Goal: Book appointment/travel/reservation

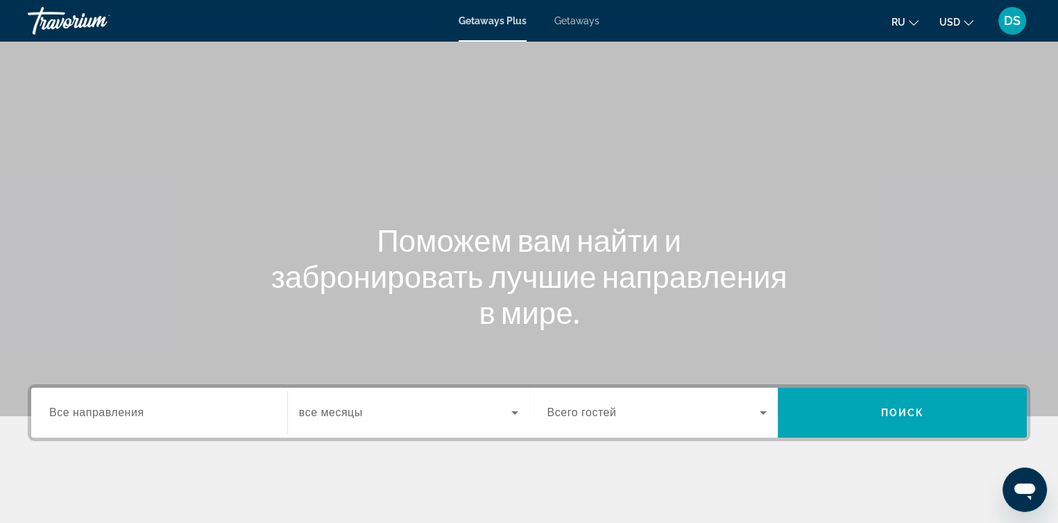
click at [724, 81] on div "Main content" at bounding box center [529, 208] width 1058 height 416
click at [582, 23] on span "Getaways" at bounding box center [576, 20] width 45 height 11
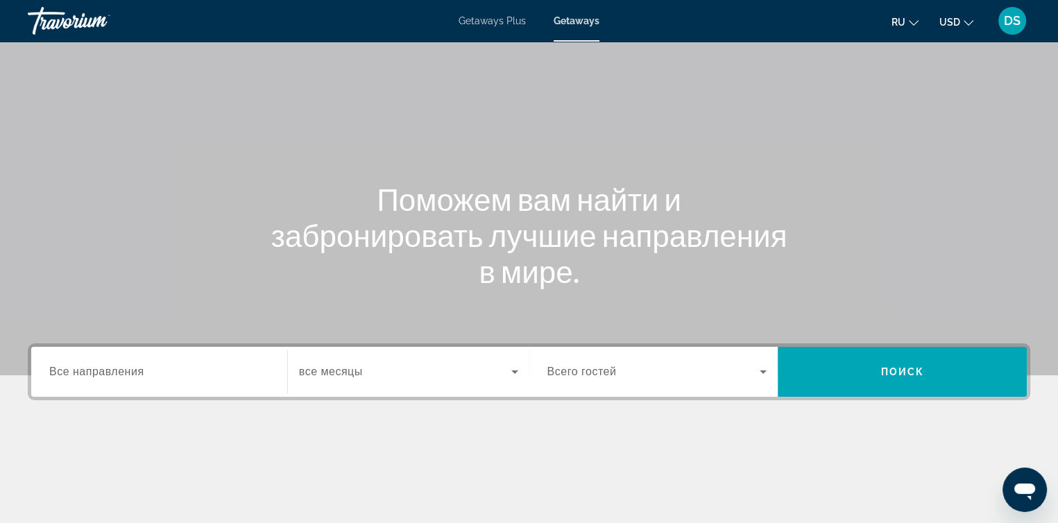
scroll to position [69, 0]
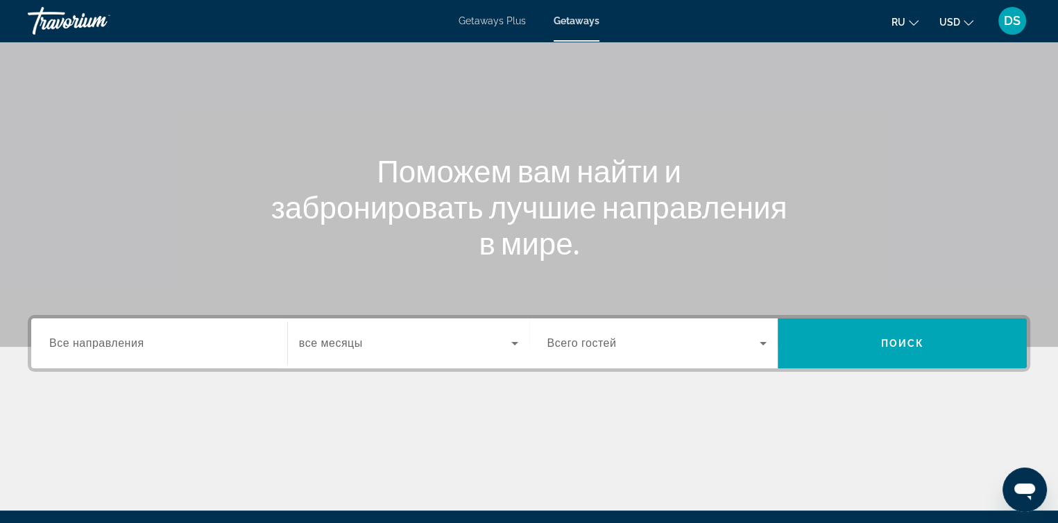
click at [172, 345] on input "Destination Все направления" at bounding box center [159, 344] width 220 height 17
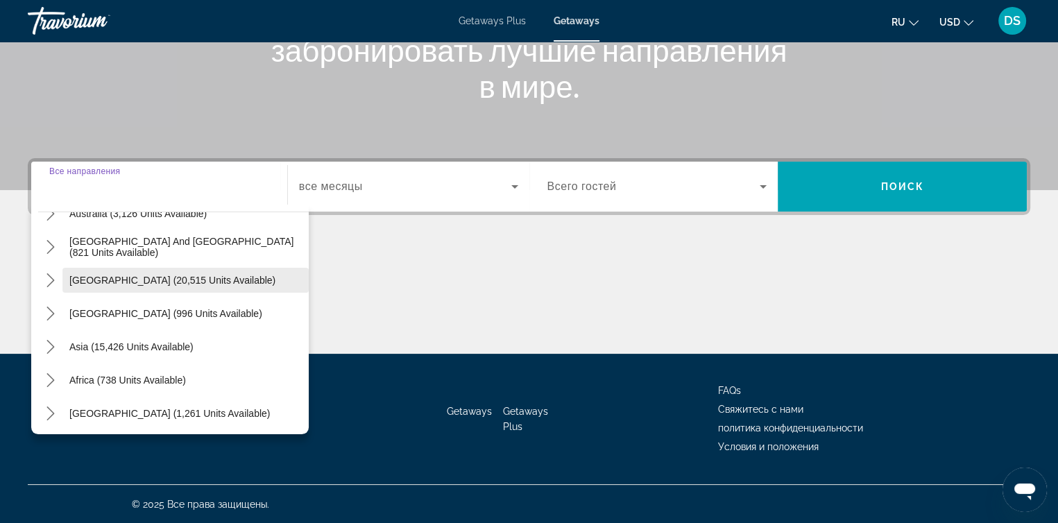
scroll to position [225, 0]
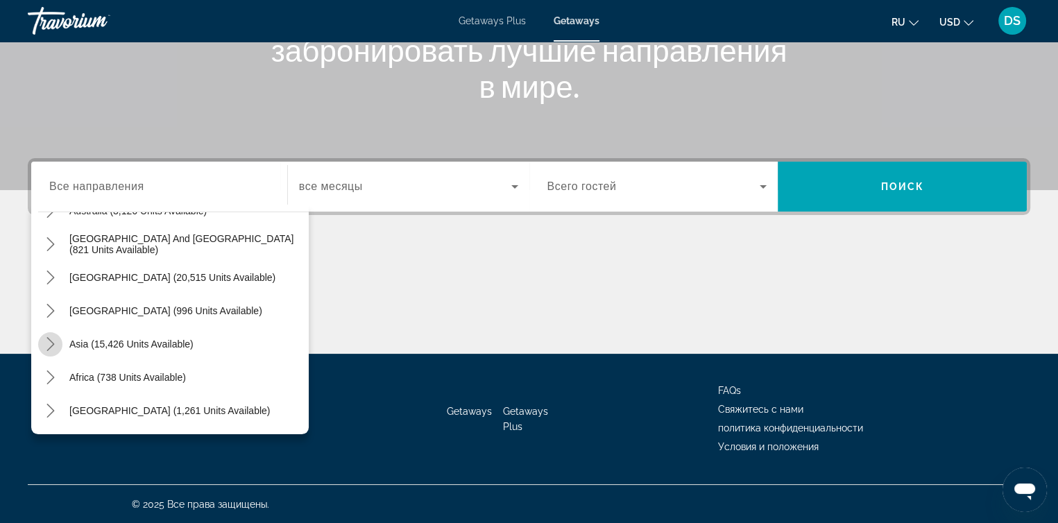
click at [51, 341] on icon "Toggle Asia (15,426 units available) submenu" at bounding box center [50, 344] width 8 height 14
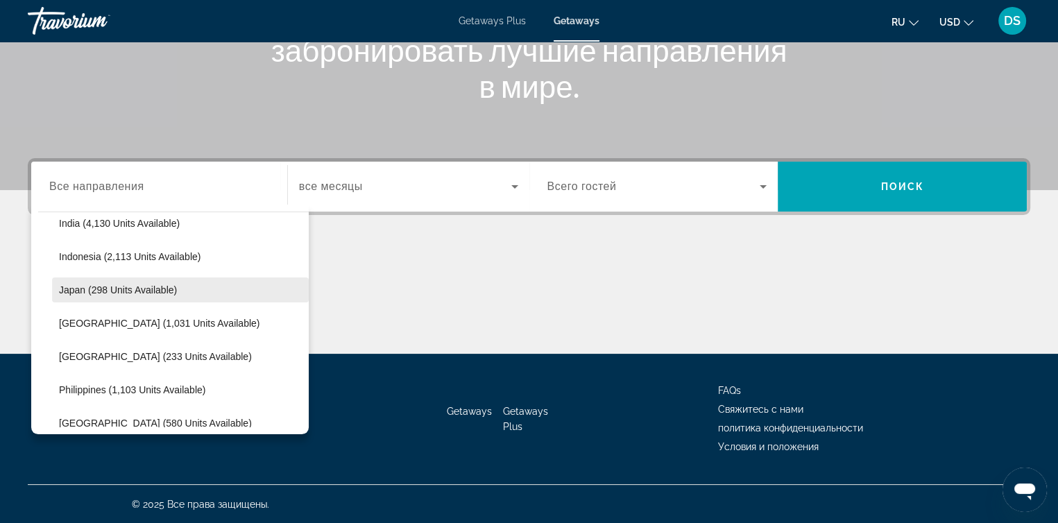
scroll to position [548, 0]
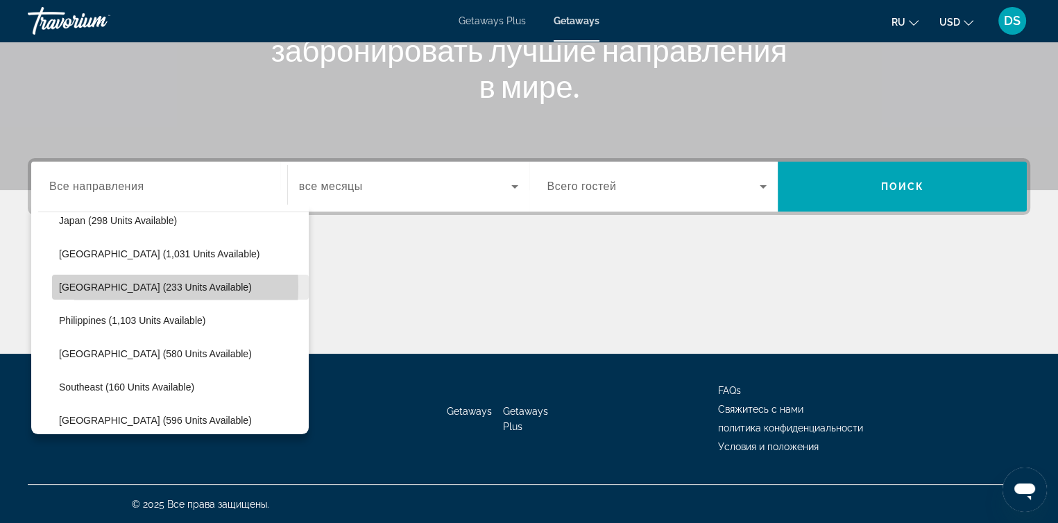
click at [98, 286] on span "[GEOGRAPHIC_DATA] (233 units available)" at bounding box center [155, 287] width 193 height 11
type input "**********"
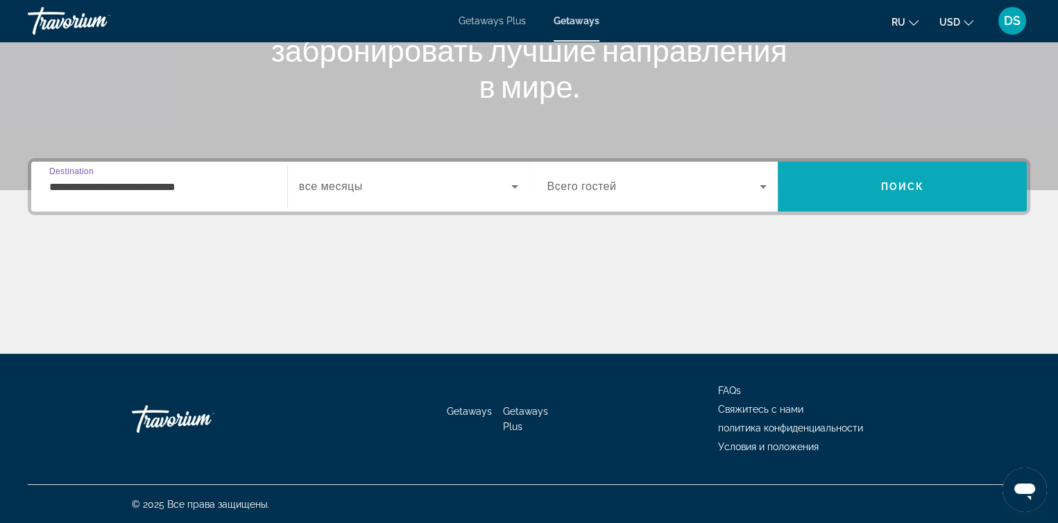
click at [879, 185] on span "Search" at bounding box center [901, 186] width 249 height 33
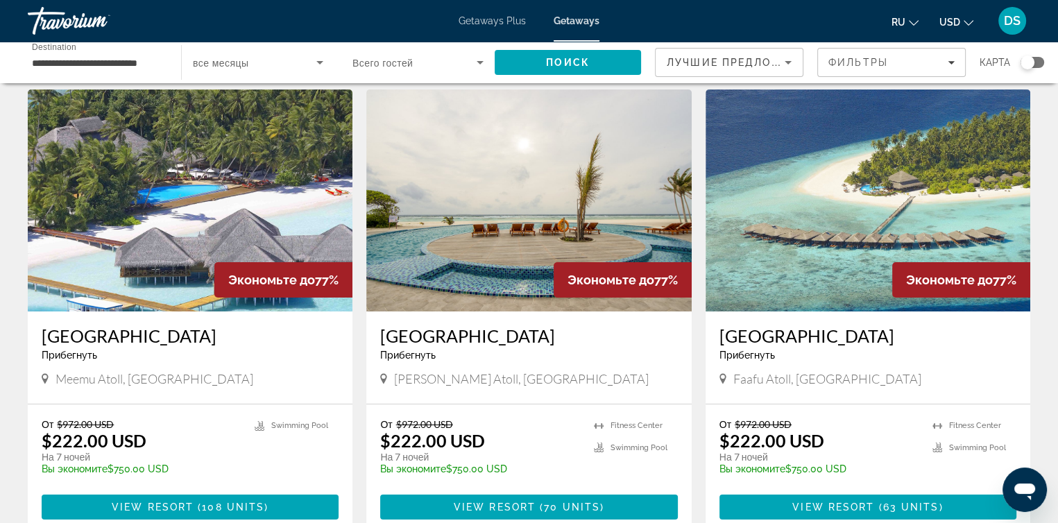
scroll to position [69, 0]
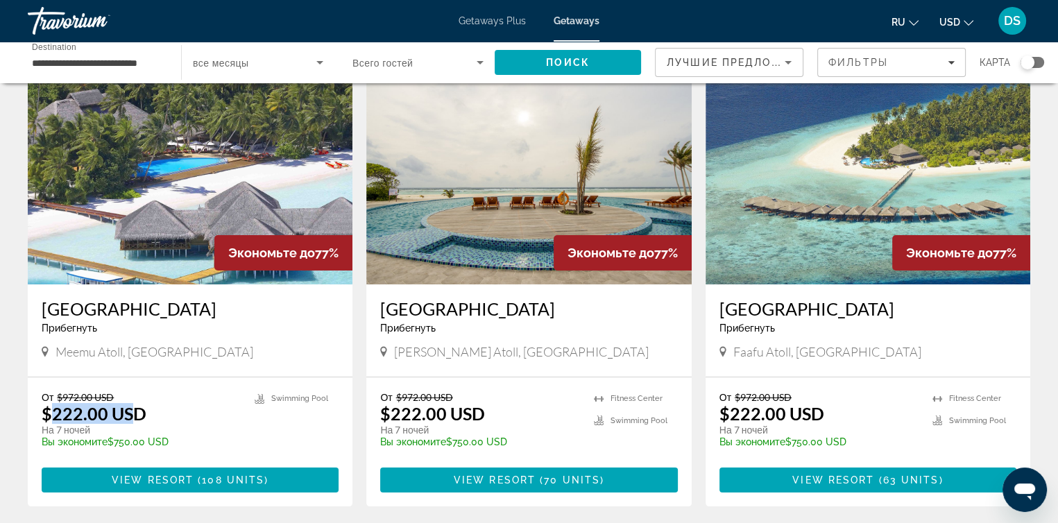
drag, startPoint x: 49, startPoint y: 413, endPoint x: 109, endPoint y: 427, distance: 61.9
click at [128, 419] on p "$222.00 USD" at bounding box center [94, 413] width 105 height 21
click at [100, 431] on p "На 7 ночей" at bounding box center [141, 430] width 199 height 12
click at [181, 221] on img "Main content" at bounding box center [190, 173] width 325 height 222
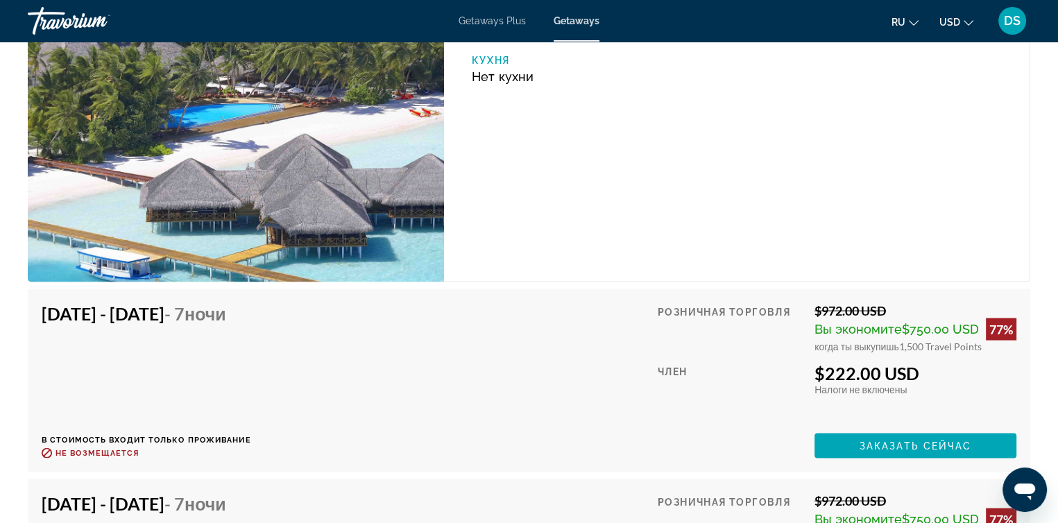
scroll to position [2913, 0]
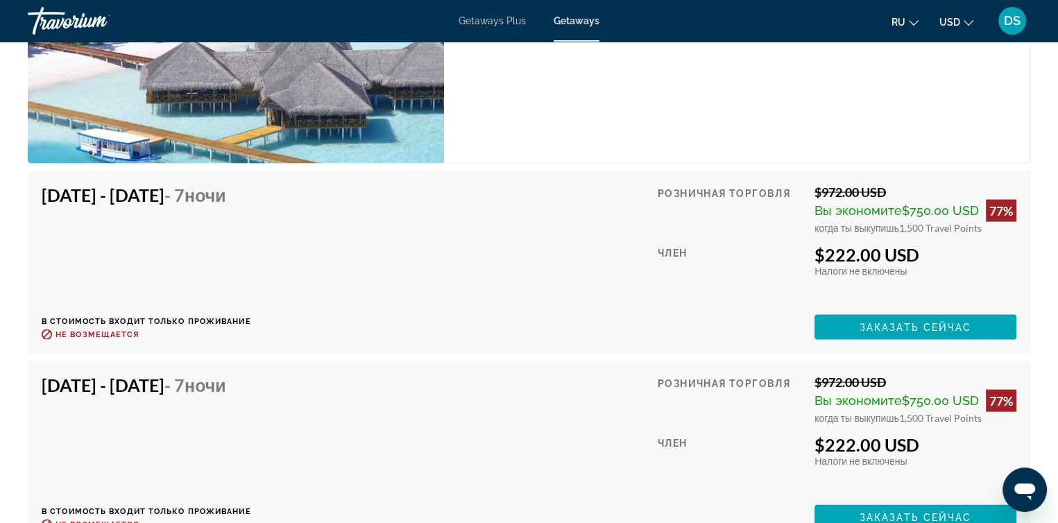
drag, startPoint x: 826, startPoint y: 264, endPoint x: 936, endPoint y: 268, distance: 110.4
click at [936, 265] on div "$222.00 USD" at bounding box center [915, 254] width 202 height 21
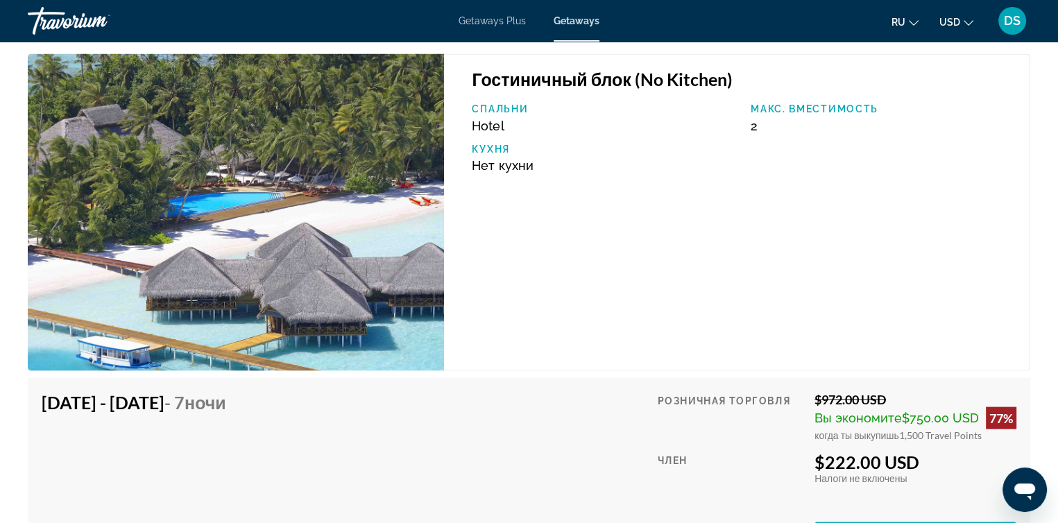
scroll to position [2705, 0]
